Goal: Communication & Community: Participate in discussion

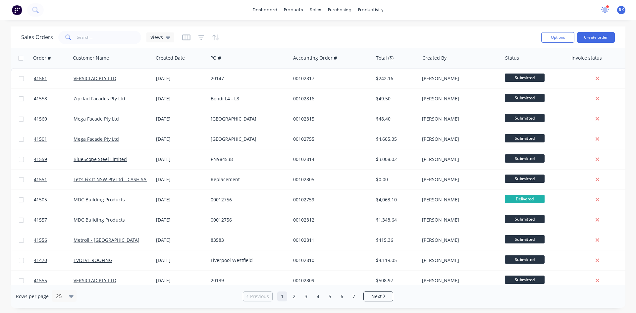
click at [606, 9] on icon at bounding box center [605, 9] width 6 height 6
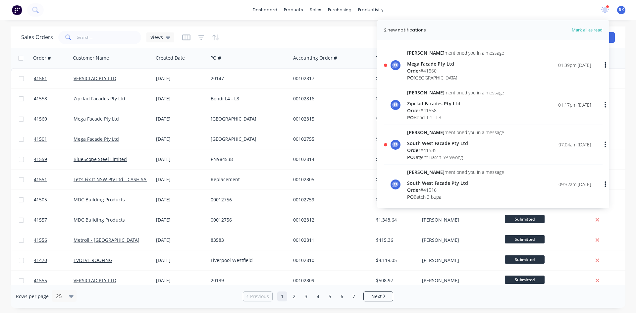
click at [428, 146] on div "South West Facade Pty Ltd" at bounding box center [455, 143] width 97 height 7
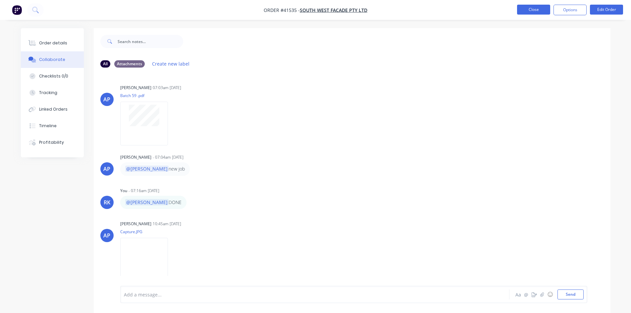
click at [530, 11] on button "Close" at bounding box center [533, 10] width 33 height 10
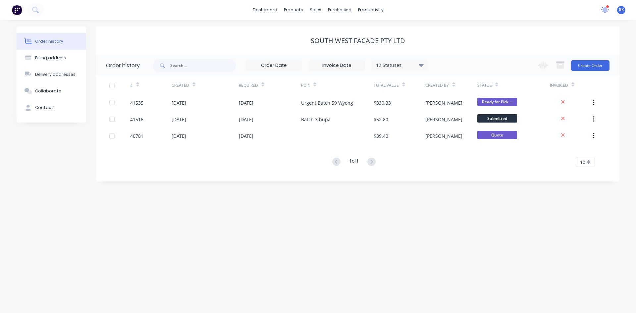
click at [605, 10] on icon at bounding box center [605, 9] width 6 height 6
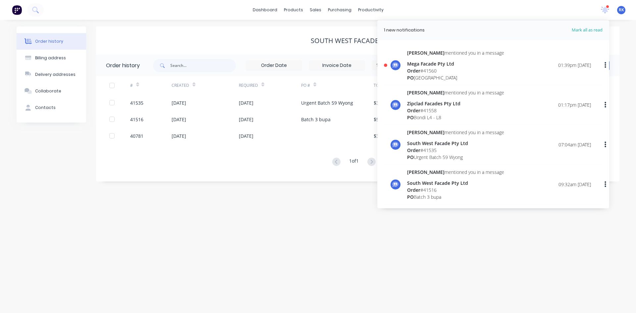
click at [431, 73] on div "Order # 41560" at bounding box center [455, 70] width 97 height 7
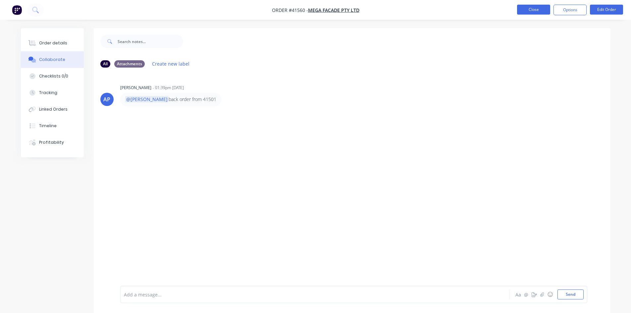
click at [530, 8] on button "Close" at bounding box center [533, 10] width 33 height 10
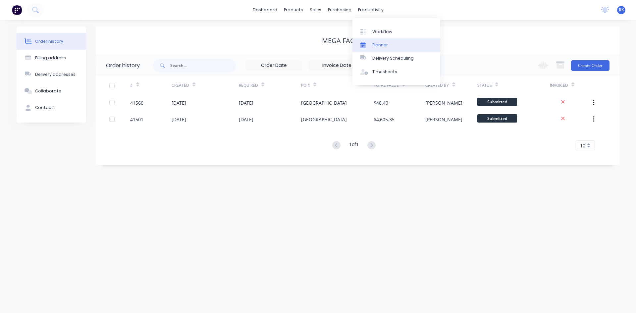
click at [379, 46] on div "Planner" at bounding box center [380, 45] width 16 height 6
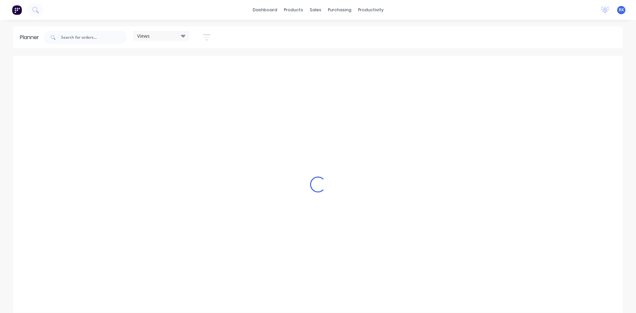
scroll to position [0, 743]
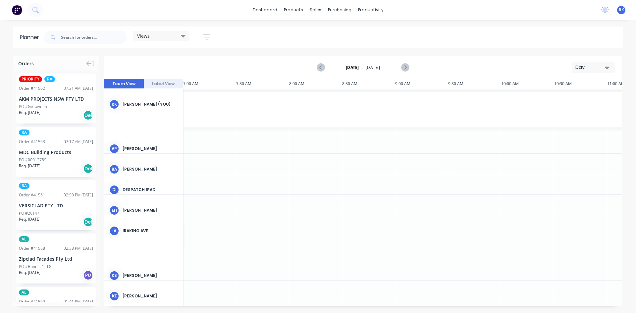
click at [588, 66] on div "Day" at bounding box center [591, 67] width 30 height 7
click at [569, 100] on div "Week" at bounding box center [582, 98] width 66 height 13
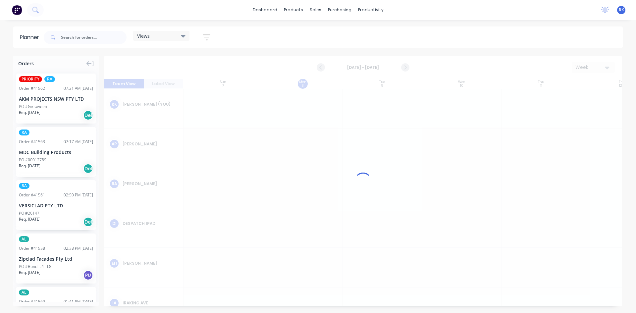
scroll to position [0, 0]
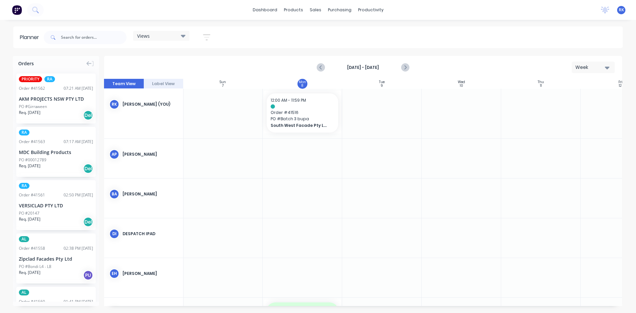
click at [172, 35] on div "Views" at bounding box center [161, 36] width 48 height 6
click at [151, 137] on button "[PERSON_NAME]" at bounding box center [173, 137] width 71 height 8
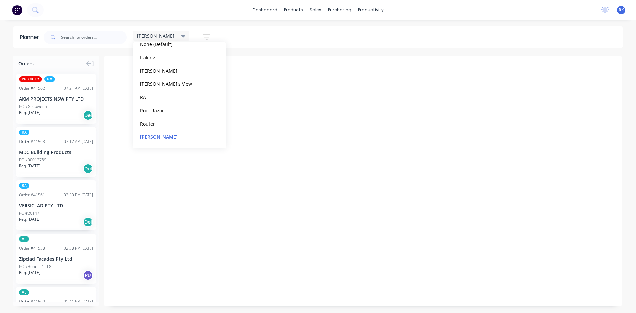
scroll to position [0, 0]
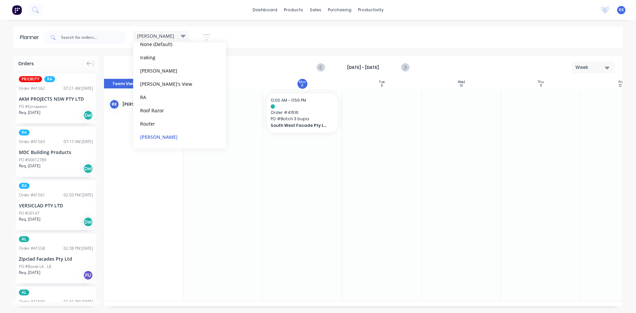
click at [384, 169] on div at bounding box center [382, 195] width 80 height 212
click at [323, 66] on icon "Previous page" at bounding box center [321, 68] width 8 height 8
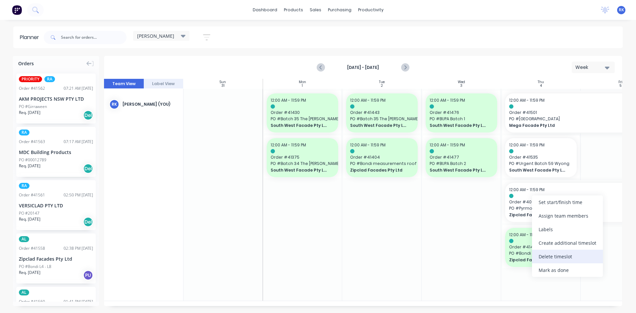
click at [553, 258] on div "Delete timeslot" at bounding box center [567, 257] width 71 height 14
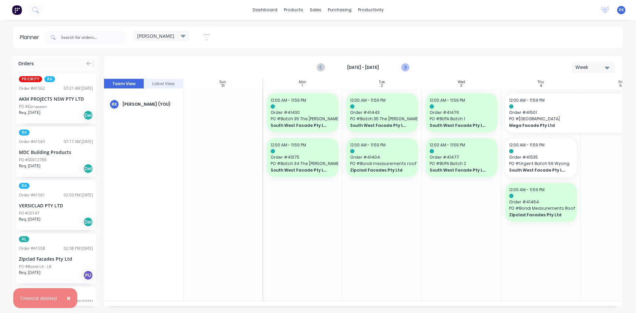
click at [404, 68] on icon "Next page" at bounding box center [405, 68] width 8 height 8
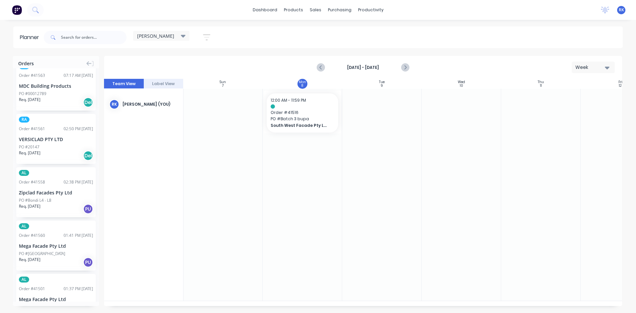
scroll to position [0, 0]
drag, startPoint x: 38, startPoint y: 200, endPoint x: 308, endPoint y: 176, distance: 270.5
drag, startPoint x: 340, startPoint y: 156, endPoint x: 396, endPoint y: 151, distance: 55.8
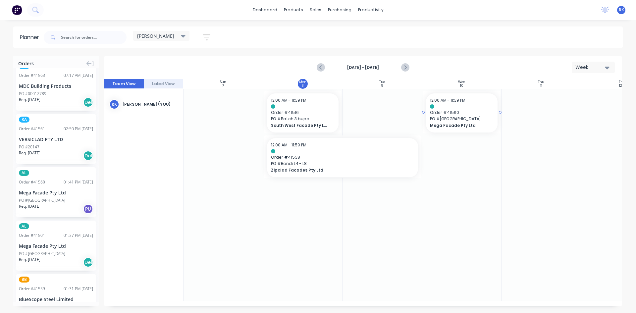
drag, startPoint x: 39, startPoint y: 191, endPoint x: 438, endPoint y: 208, distance: 399.4
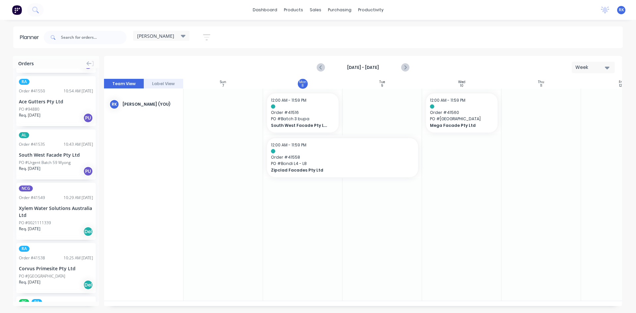
scroll to position [597, 0]
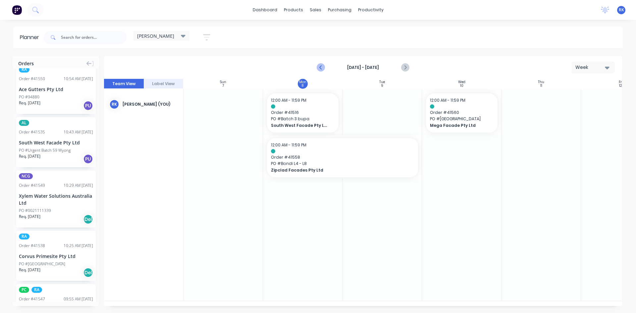
click at [321, 68] on icon "Previous page" at bounding box center [321, 67] width 3 height 5
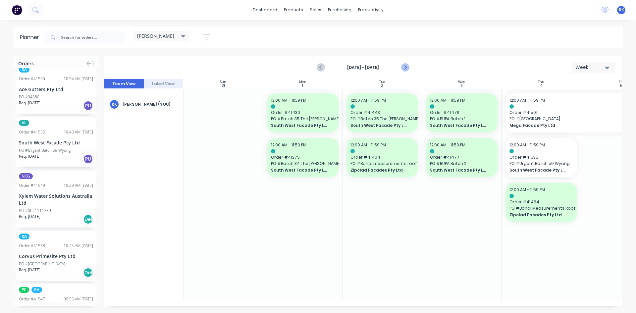
click at [403, 66] on icon "Next page" at bounding box center [405, 68] width 8 height 8
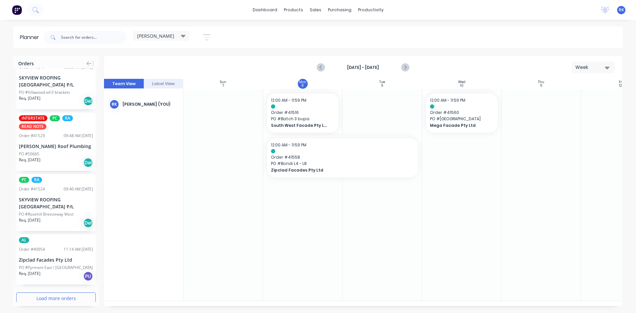
scroll to position [836, 0]
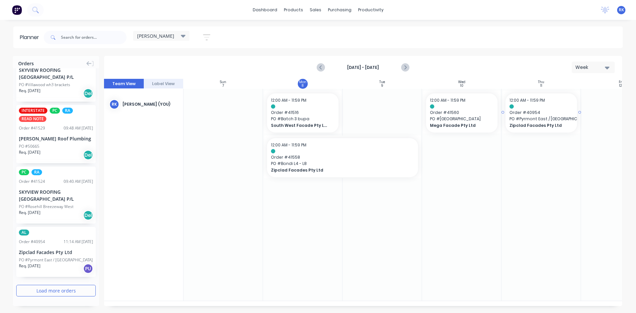
drag, startPoint x: 43, startPoint y: 255, endPoint x: 546, endPoint y: 116, distance: 521.4
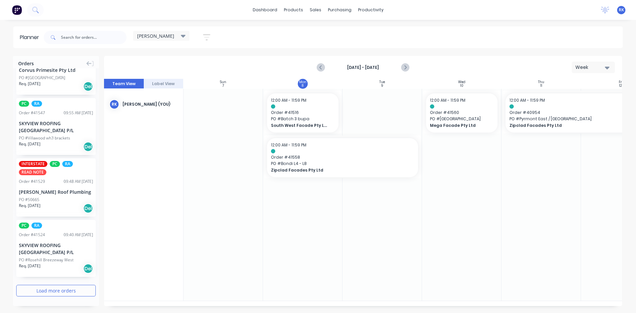
scroll to position [783, 0]
click at [298, 280] on div at bounding box center [303, 195] width 80 height 212
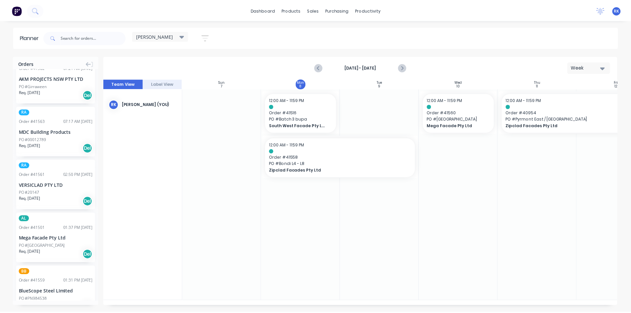
scroll to position [0, 0]
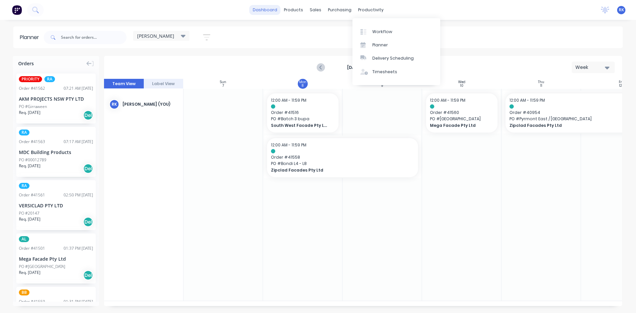
click at [266, 9] on link "dashboard" at bounding box center [265, 10] width 31 height 10
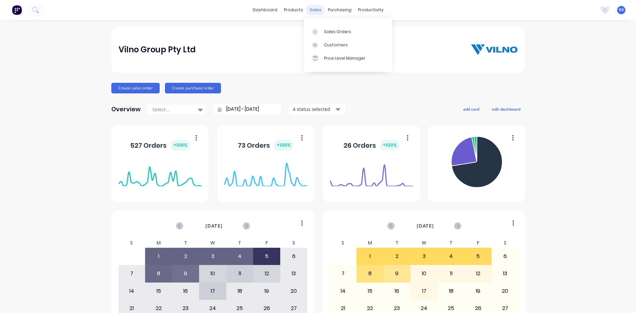
click at [311, 9] on div "sales" at bounding box center [316, 10] width 18 height 10
click at [341, 32] on div "Sales Orders" at bounding box center [337, 32] width 27 height 6
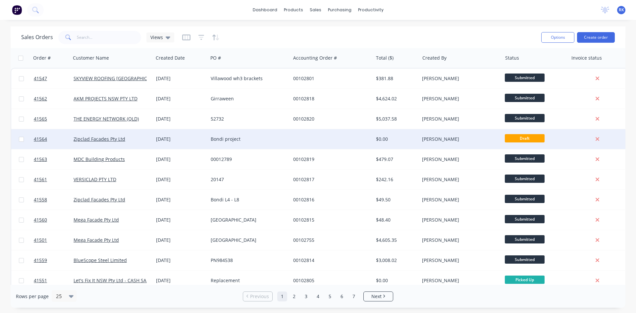
click at [219, 138] on div "Bondi project" at bounding box center [248, 139] width 74 height 7
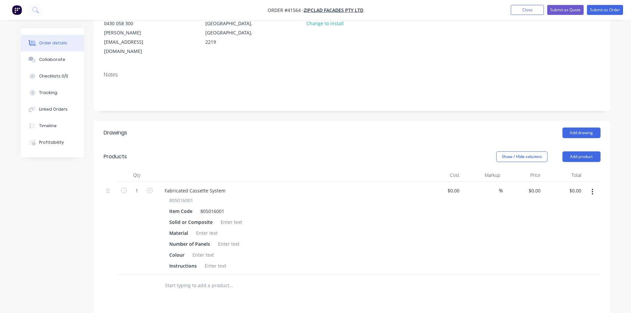
scroll to position [99, 0]
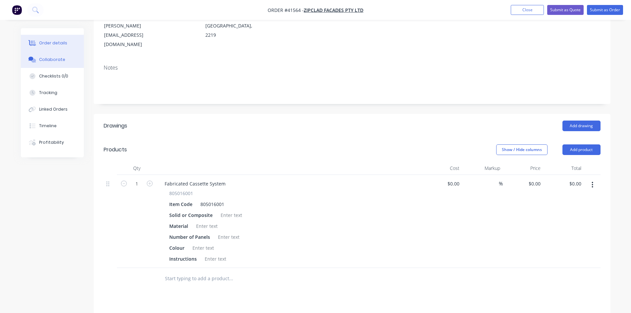
click at [58, 61] on div "Collaborate" at bounding box center [52, 60] width 26 height 6
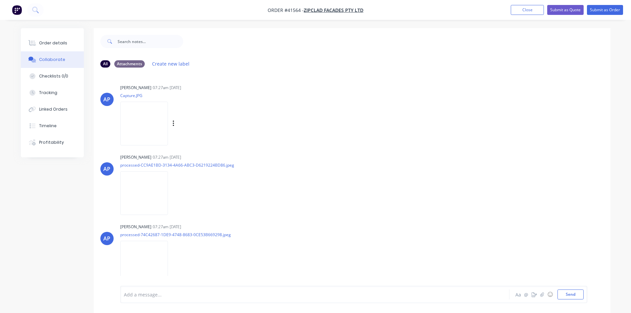
click at [146, 120] on img at bounding box center [144, 123] width 48 height 43
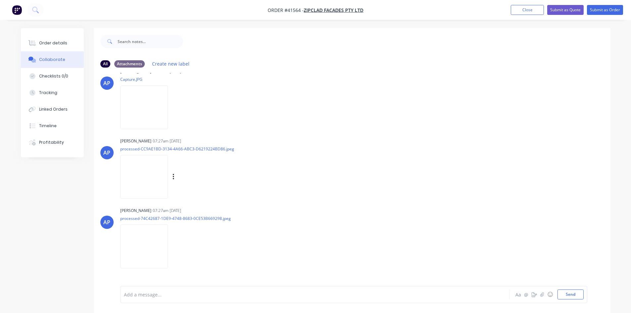
scroll to position [29, 0]
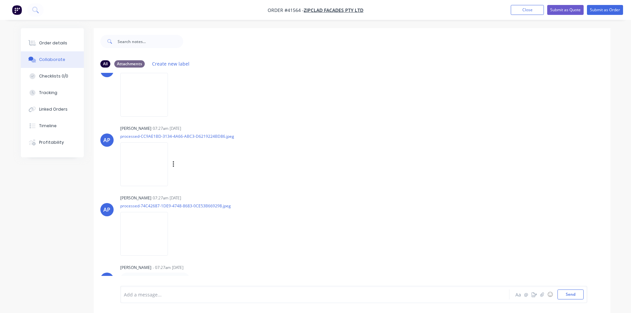
click at [143, 157] on img at bounding box center [144, 163] width 48 height 43
click at [149, 230] on img at bounding box center [144, 233] width 48 height 43
click at [148, 152] on img at bounding box center [144, 163] width 48 height 43
click at [146, 167] on img at bounding box center [144, 163] width 48 height 43
click at [138, 234] on img at bounding box center [144, 233] width 48 height 43
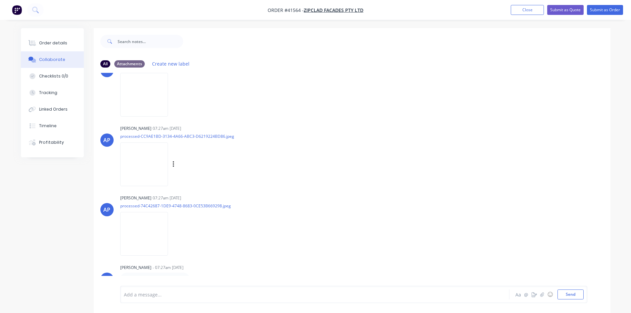
click at [155, 159] on img at bounding box center [144, 163] width 48 height 43
click at [137, 227] on img at bounding box center [144, 233] width 48 height 43
click at [157, 158] on img at bounding box center [144, 163] width 48 height 43
click at [150, 224] on img at bounding box center [144, 233] width 48 height 43
click at [151, 230] on img at bounding box center [144, 233] width 48 height 43
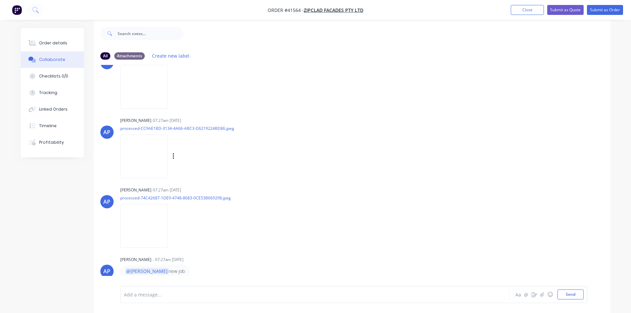
scroll to position [10, 0]
click at [290, 208] on div "[PERSON_NAME] 07:27am [DATE] processed-74C42687-1DE9-4748-8683-0CE53B669298.jpe…" at bounding box center [223, 213] width 207 height 60
click at [165, 84] on img at bounding box center [144, 84] width 48 height 43
click at [144, 147] on img at bounding box center [144, 154] width 48 height 43
click at [146, 224] on img at bounding box center [144, 223] width 48 height 43
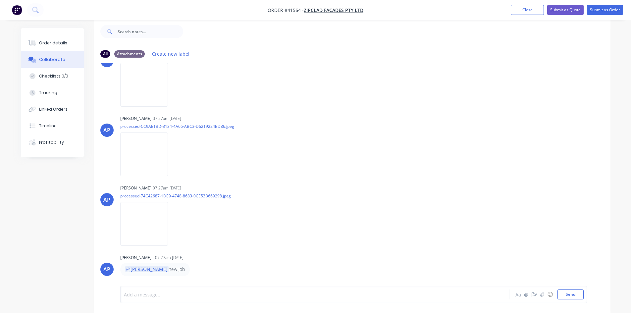
click at [150, 296] on div at bounding box center [296, 294] width 345 height 7
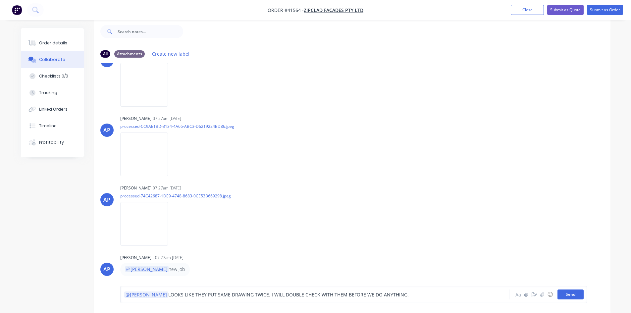
click at [572, 294] on button "Send" at bounding box center [571, 295] width 26 height 10
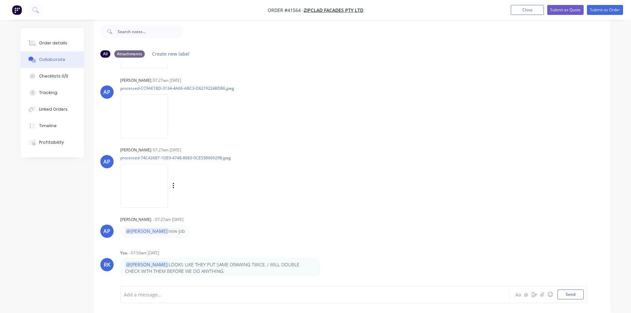
scroll to position [69, 0]
click at [523, 10] on button "Close" at bounding box center [527, 10] width 33 height 10
